Goal: Obtain resource: Download file/media

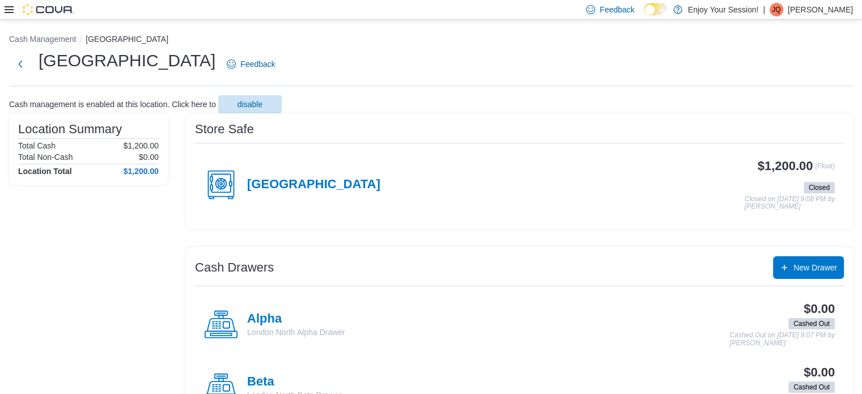
click at [14, 11] on div at bounding box center [39, 9] width 69 height 11
click at [10, 9] on icon at bounding box center [9, 9] width 9 height 7
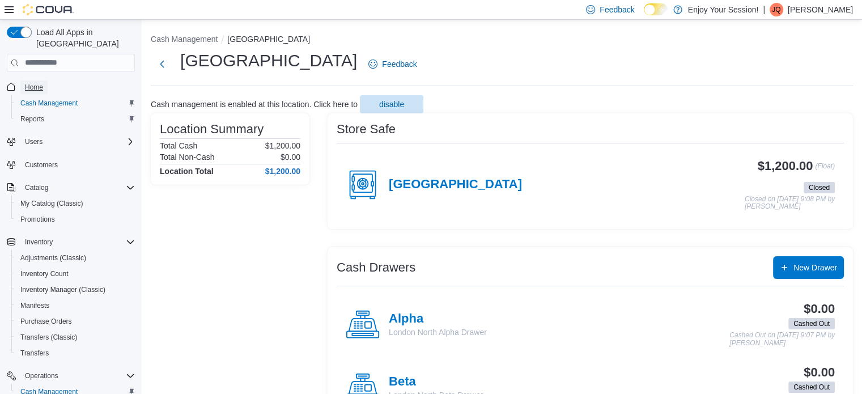
click at [40, 83] on span "Home" at bounding box center [34, 87] width 18 height 9
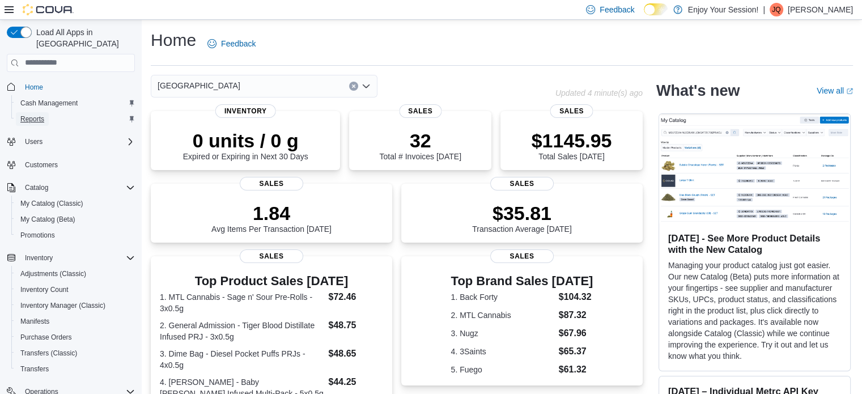
click at [34, 115] on span "Reports" at bounding box center [32, 119] width 24 height 9
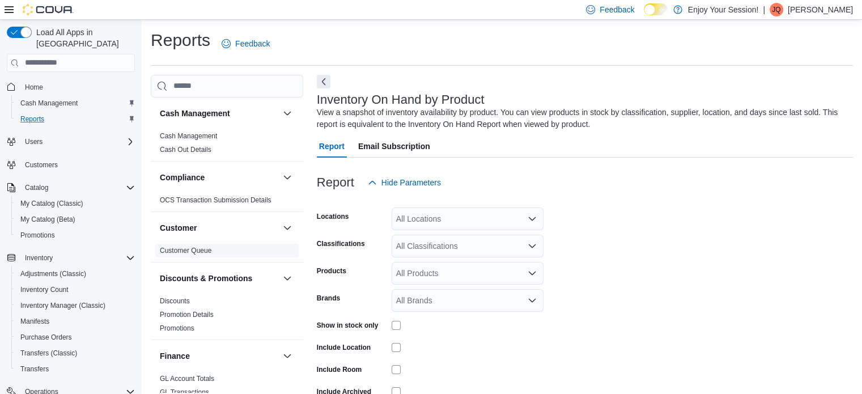
scroll to position [38, 0]
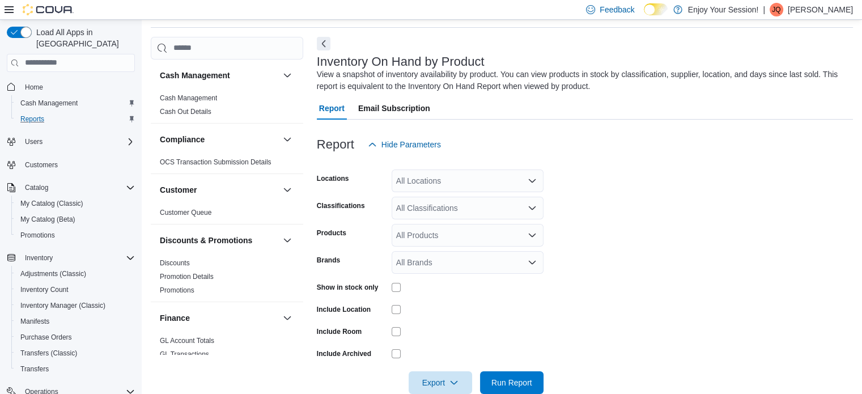
click at [505, 181] on div "All Locations" at bounding box center [468, 181] width 152 height 23
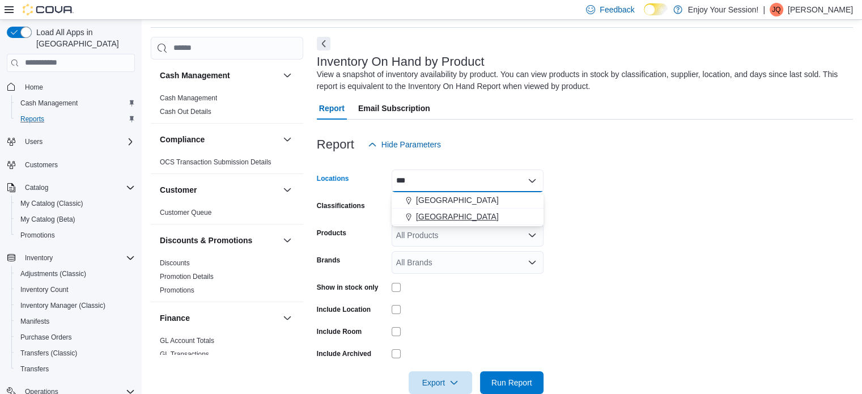
type input "***"
click at [454, 216] on span "[GEOGRAPHIC_DATA]" at bounding box center [457, 216] width 83 height 11
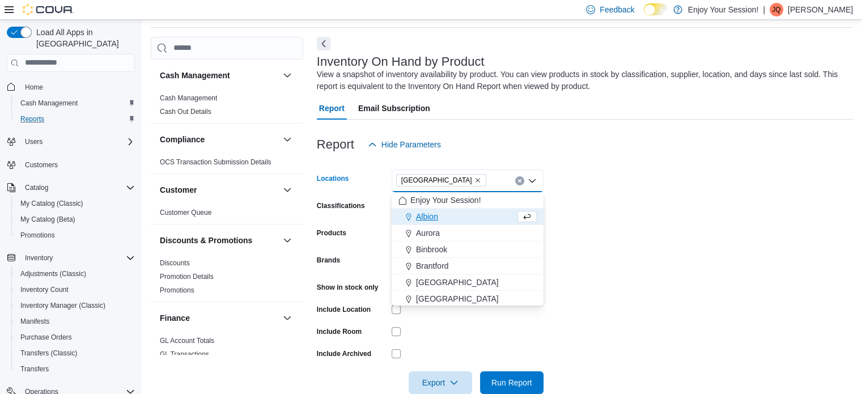
click at [659, 167] on div at bounding box center [585, 163] width 536 height 14
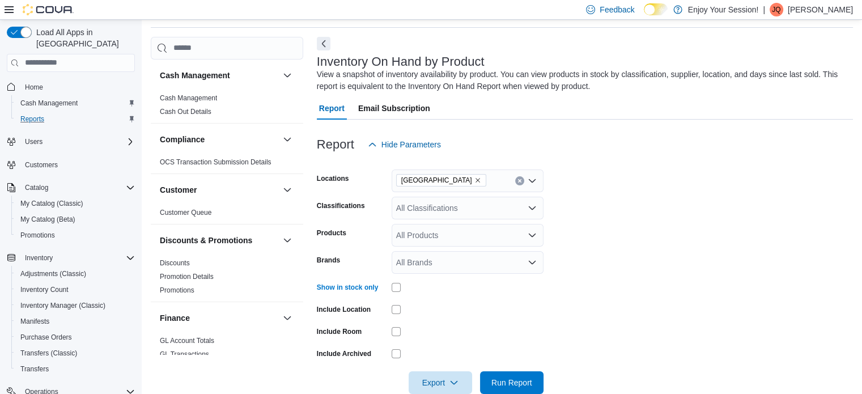
click at [395, 316] on div at bounding box center [468, 309] width 152 height 18
click at [440, 385] on span "Export" at bounding box center [441, 382] width 50 height 23
click at [626, 284] on form "Locations London North Classifications All Classifications Products All Product…" at bounding box center [585, 275] width 536 height 238
click at [485, 213] on div "All Classifications" at bounding box center [468, 208] width 152 height 23
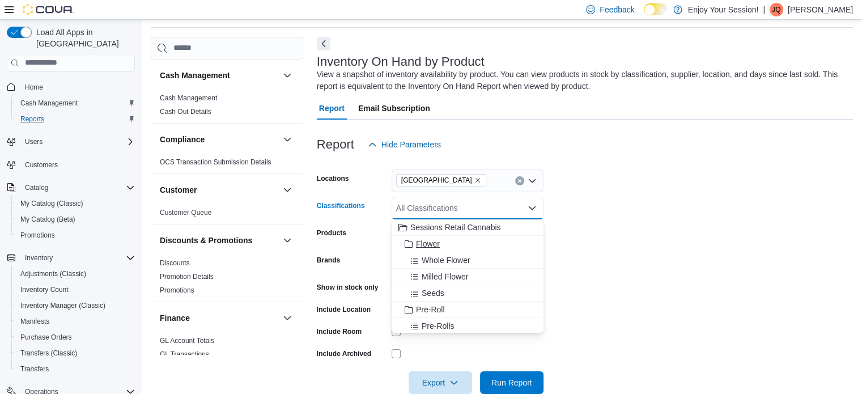
click at [432, 242] on span "Flower" at bounding box center [428, 243] width 24 height 11
click at [432, 242] on span "Whole Flower" at bounding box center [446, 243] width 49 height 11
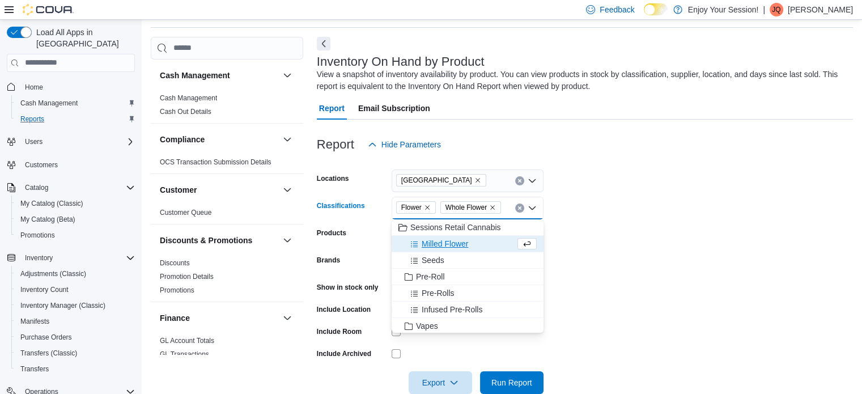
click at [432, 242] on span "Milled Flower" at bounding box center [445, 243] width 46 height 11
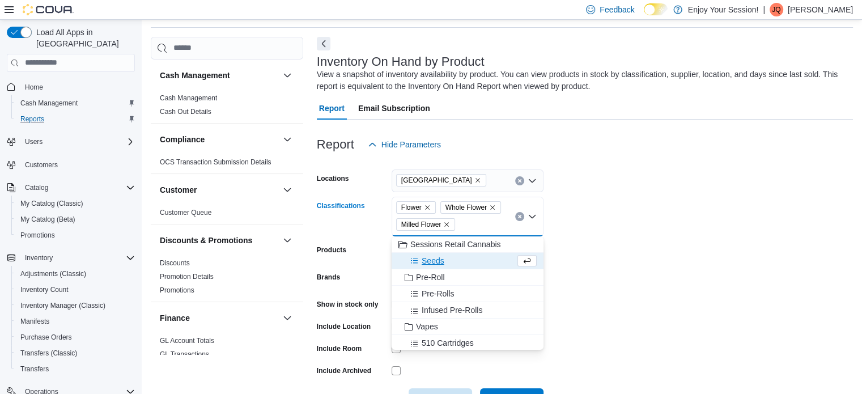
click at [493, 208] on icon "Remove Whole Flower from selection in this group" at bounding box center [492, 207] width 7 height 7
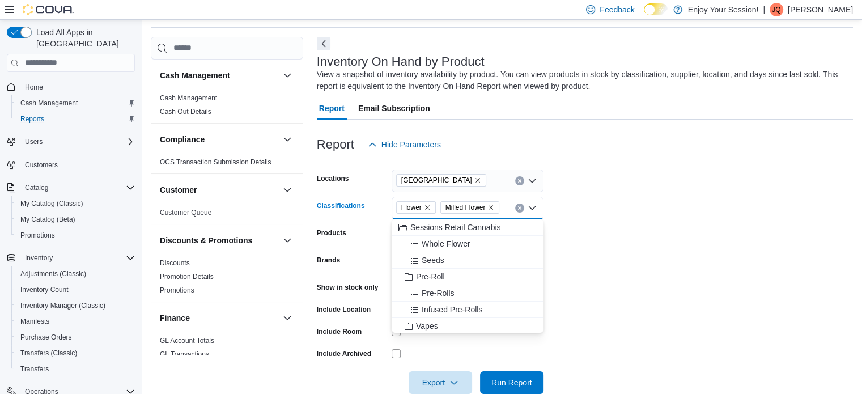
click at [491, 206] on icon "Remove Milled Flower from selection in this group" at bounding box center [491, 207] width 5 height 5
click at [430, 292] on span "Pre-Roll" at bounding box center [430, 292] width 29 height 11
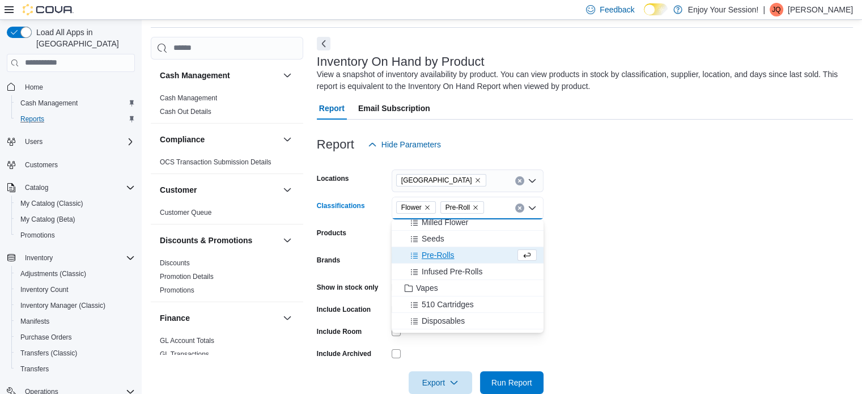
scroll to position [57, 0]
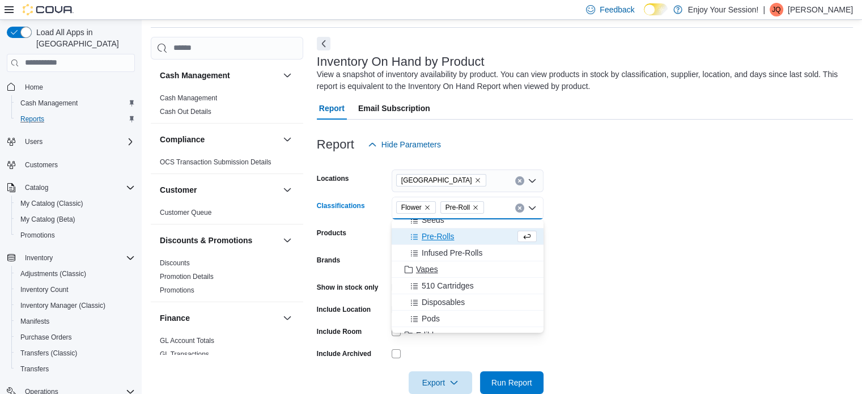
click at [437, 267] on span "Vapes" at bounding box center [427, 269] width 22 height 11
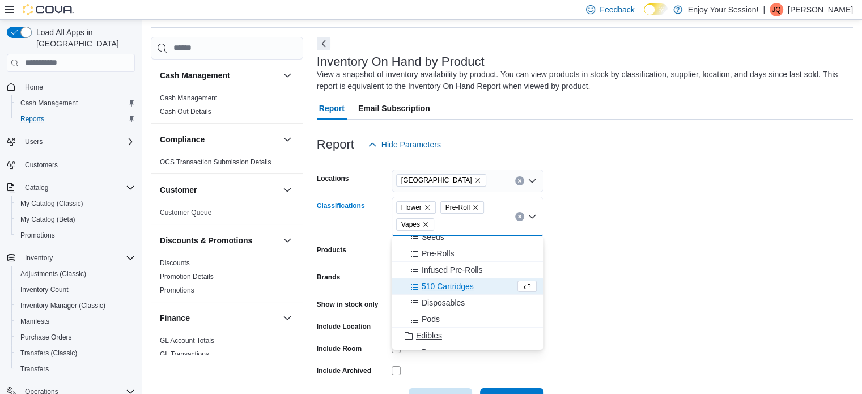
click at [433, 336] on span "Edibles" at bounding box center [429, 335] width 26 height 11
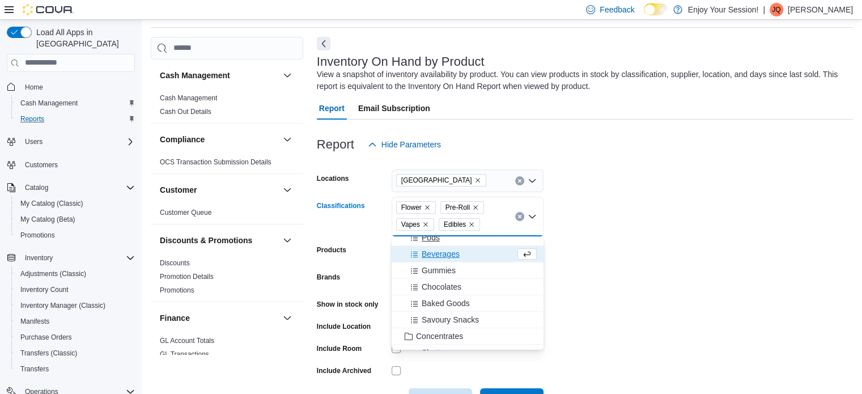
scroll to position [170, 0]
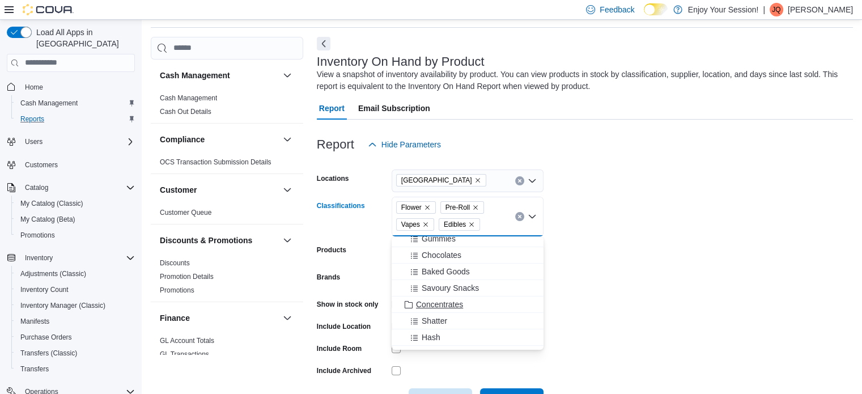
click at [440, 307] on span "Concentrates" at bounding box center [439, 304] width 47 height 11
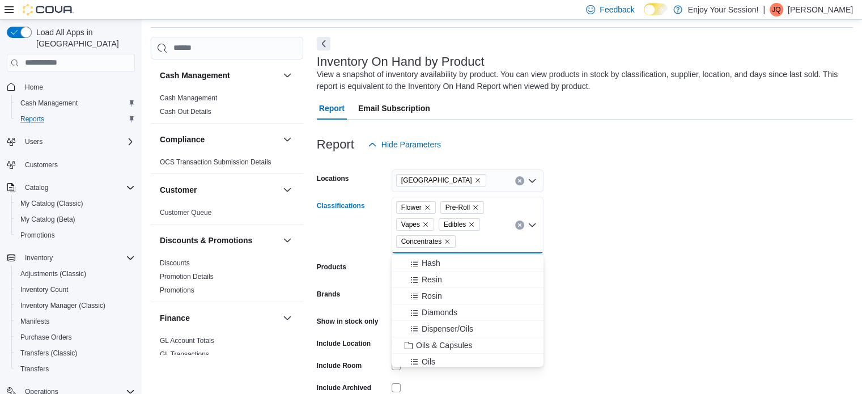
scroll to position [283, 0]
click at [441, 308] on span "Oils & Capsules" at bounding box center [444, 306] width 57 height 11
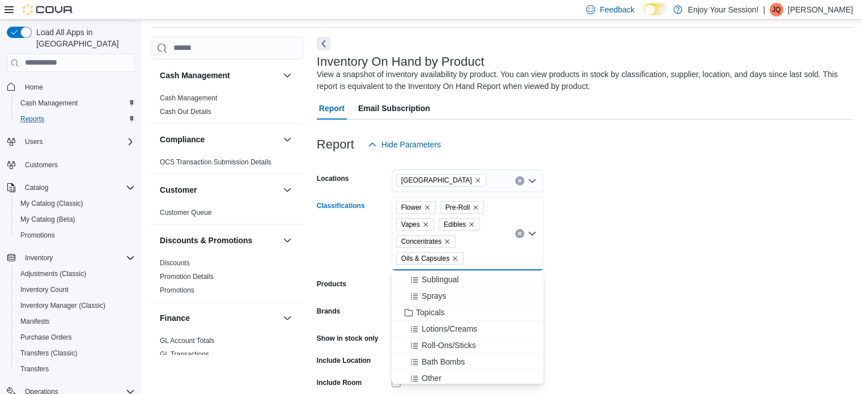
scroll to position [397, 0]
click at [429, 290] on span "Topicals" at bounding box center [430, 292] width 29 height 11
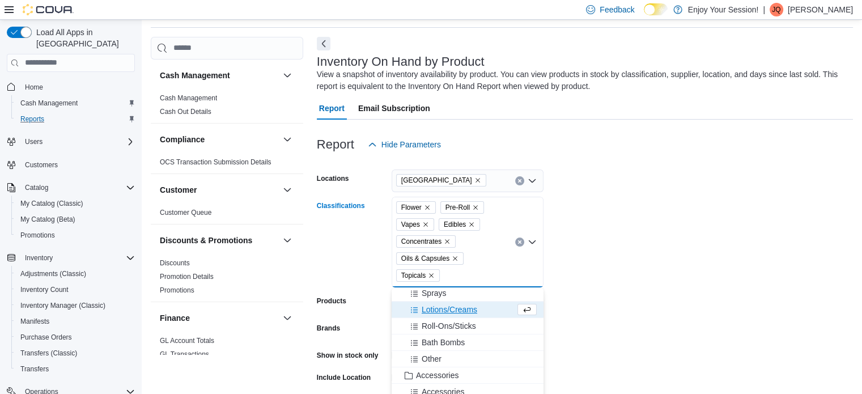
click at [653, 232] on form "Locations London North Classifications Flower Pre-Roll Vapes Edibles Concentrat…" at bounding box center [585, 309] width 536 height 306
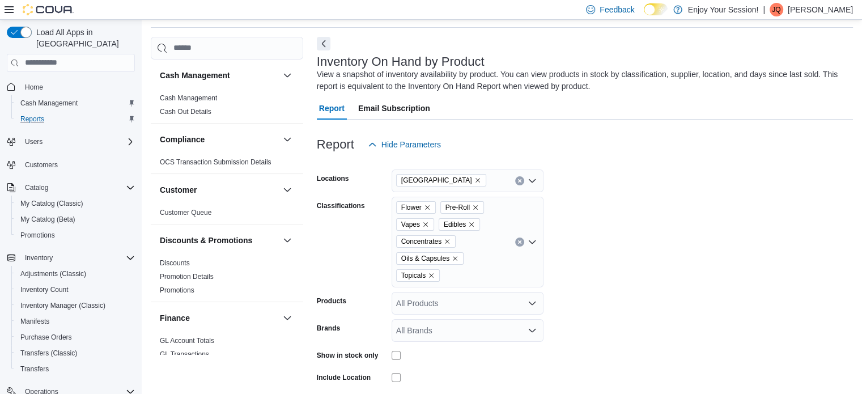
scroll to position [128, 0]
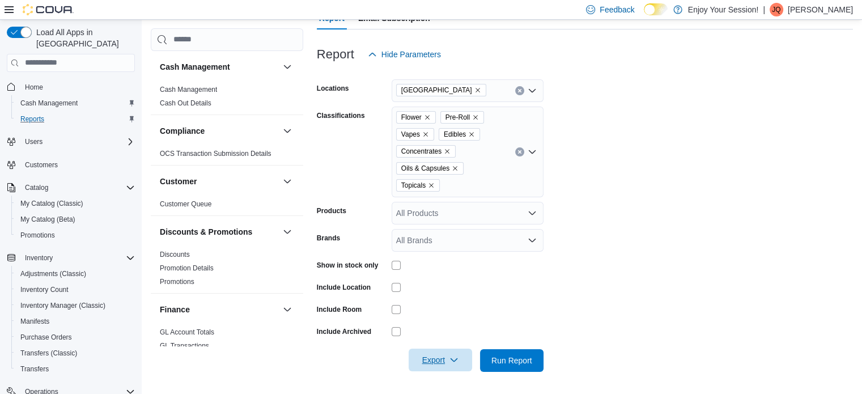
click at [440, 358] on span "Export" at bounding box center [441, 360] width 50 height 23
click at [463, 286] on span "Export to Excel" at bounding box center [442, 290] width 51 height 9
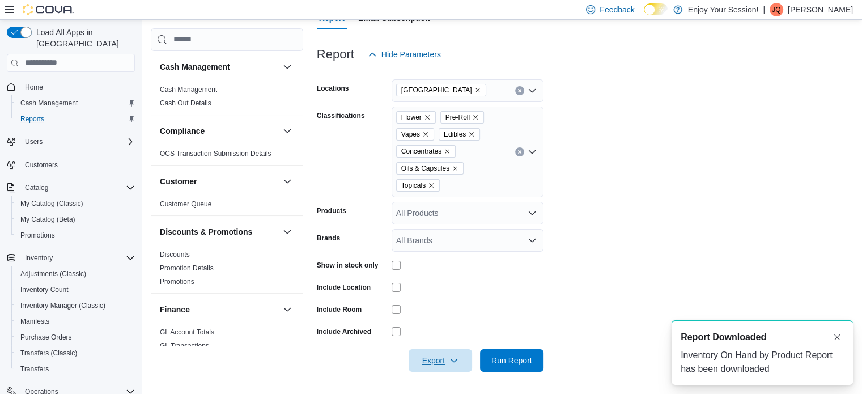
scroll to position [0, 0]
